Goal: Task Accomplishment & Management: Manage account settings

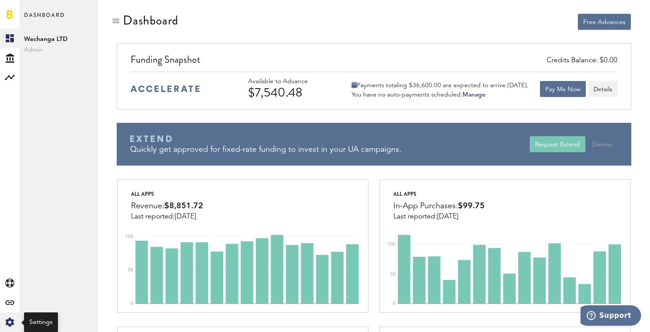
click at [8, 321] on icon at bounding box center [9, 322] width 8 height 9
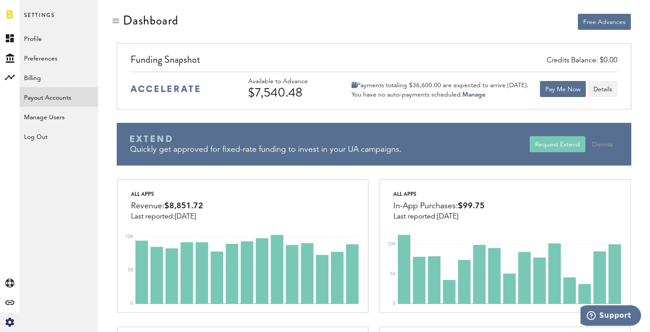
click at [56, 100] on link "Payout Accounts" at bounding box center [59, 97] width 78 height 20
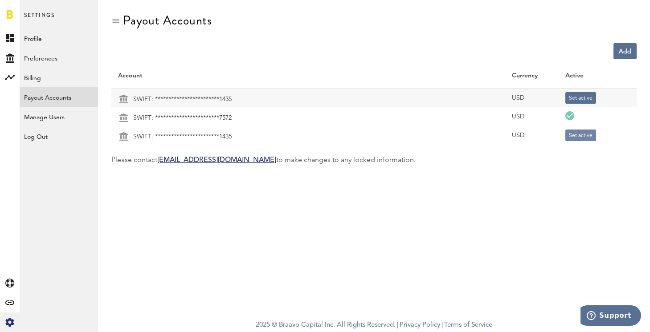
click at [573, 137] on button "Set active" at bounding box center [580, 136] width 31 height 12
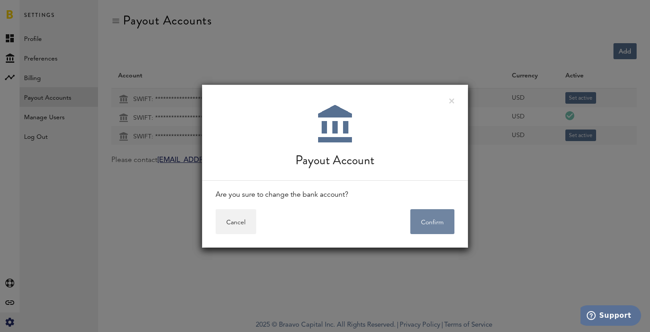
click at [425, 215] on button "Confirm" at bounding box center [432, 221] width 44 height 25
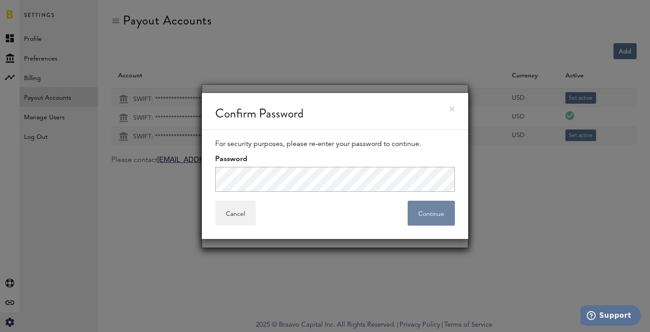
click at [423, 221] on button "Continue" at bounding box center [431, 213] width 47 height 25
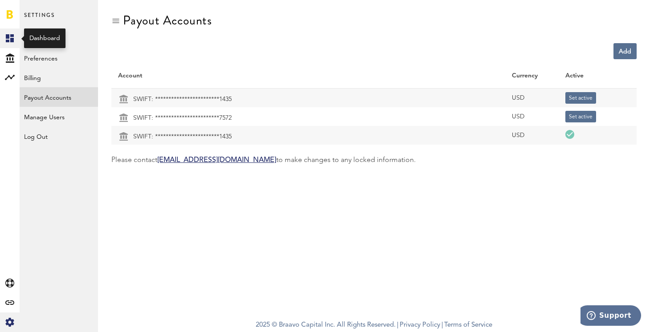
click at [8, 41] on icon at bounding box center [10, 38] width 8 height 8
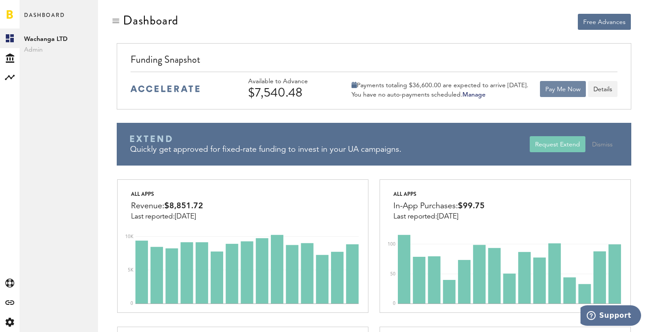
click at [570, 93] on button "Pay Me Now" at bounding box center [563, 89] width 46 height 16
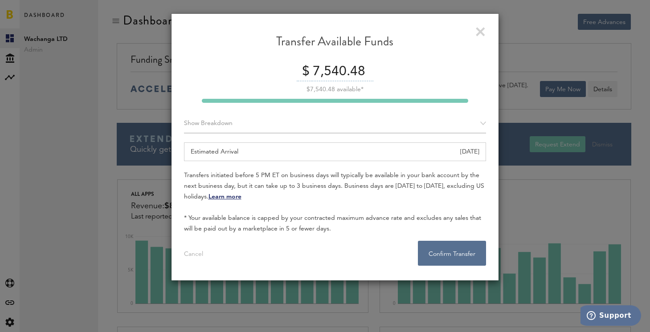
drag, startPoint x: 334, startPoint y: 72, endPoint x: 421, endPoint y: 74, distance: 87.4
click at [421, 74] on div "$ 7,540.48" at bounding box center [335, 72] width 302 height 19
type input "7,500"
click at [440, 247] on button "Confirm Transfer . . ." at bounding box center [452, 253] width 68 height 25
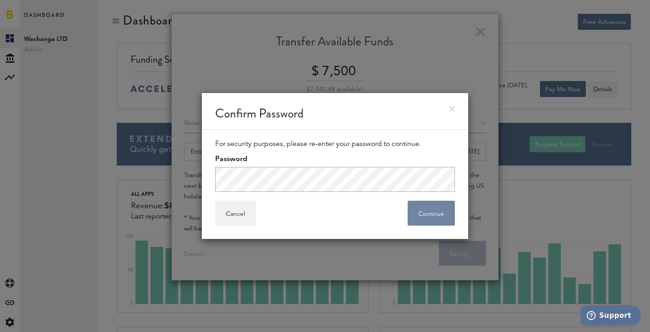
click at [429, 215] on button "Continue" at bounding box center [431, 213] width 47 height 25
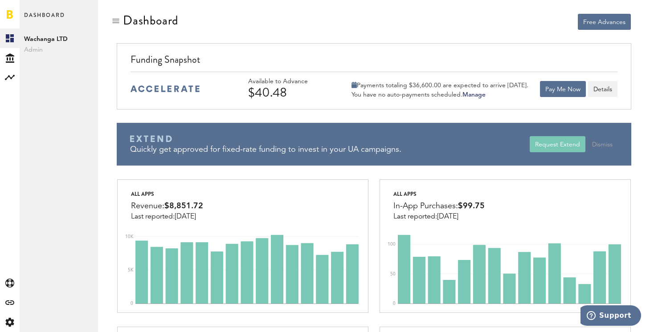
click at [442, 35] on div "Free Advances" at bounding box center [373, 28] width 525 height 30
